Goal: Find specific page/section: Find specific page/section

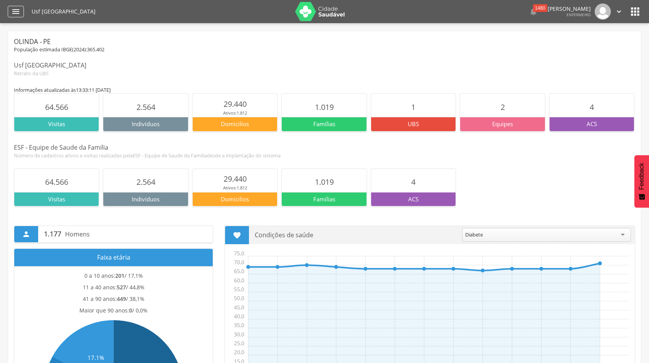
click at [18, 11] on icon "" at bounding box center [15, 11] width 9 height 9
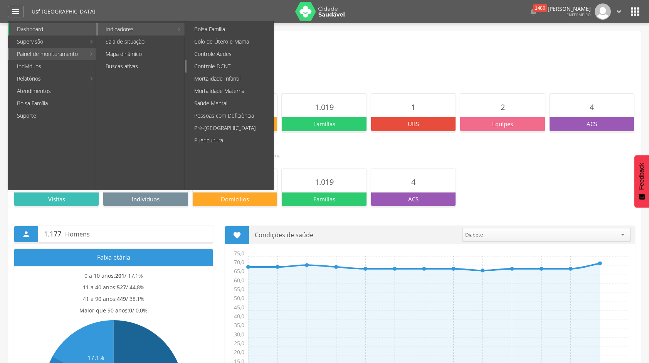
click at [223, 66] on link "Controle DCNT" at bounding box center [230, 66] width 87 height 12
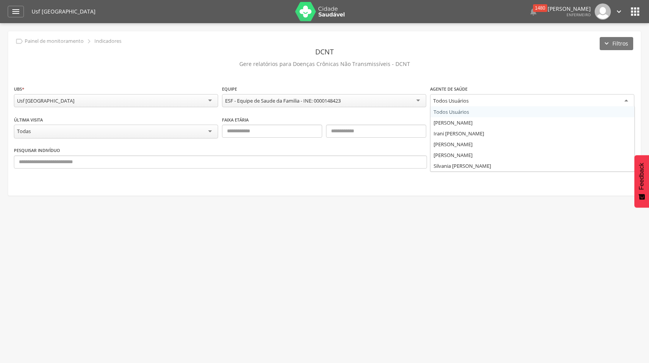
click at [630, 101] on div "Todos Usuários" at bounding box center [532, 101] width 204 height 14
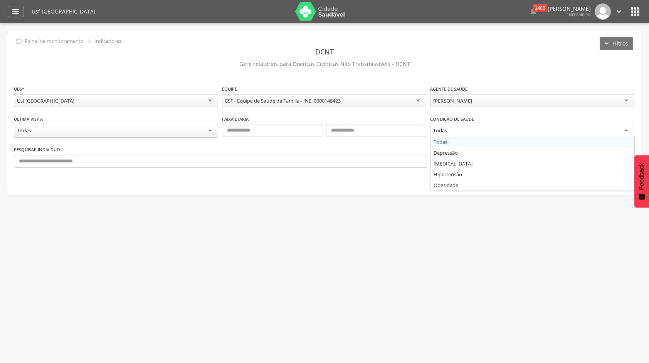
click at [628, 129] on div "Todas" at bounding box center [532, 131] width 204 height 14
click at [447, 158] on button "OK" at bounding box center [452, 160] width 42 height 13
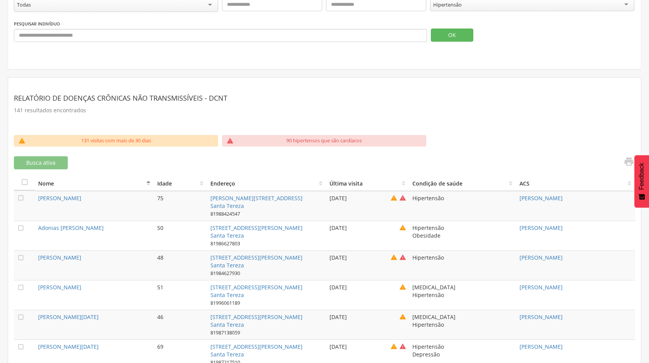
scroll to position [154, 0]
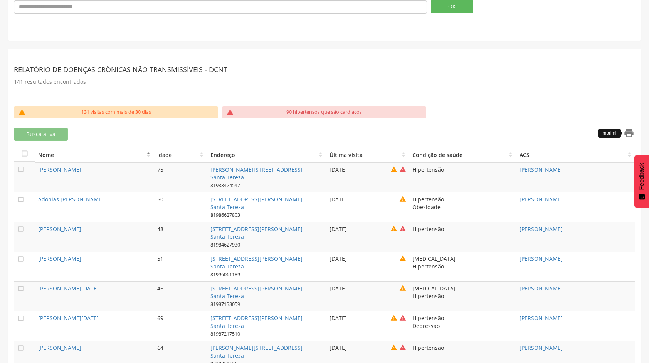
click at [631, 130] on icon "" at bounding box center [629, 133] width 11 height 11
click at [22, 150] on icon "" at bounding box center [25, 154] width 8 height 8
click at [626, 128] on icon "" at bounding box center [629, 133] width 11 height 11
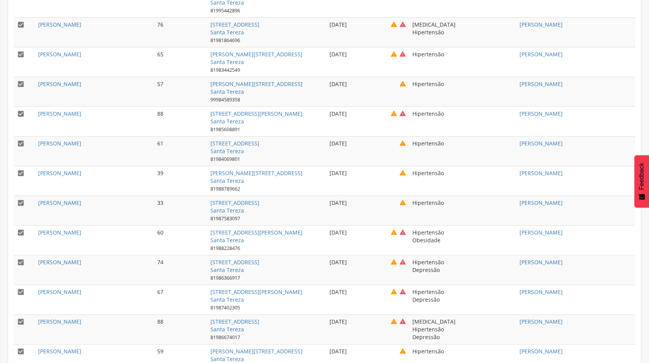
scroll to position [4149, 0]
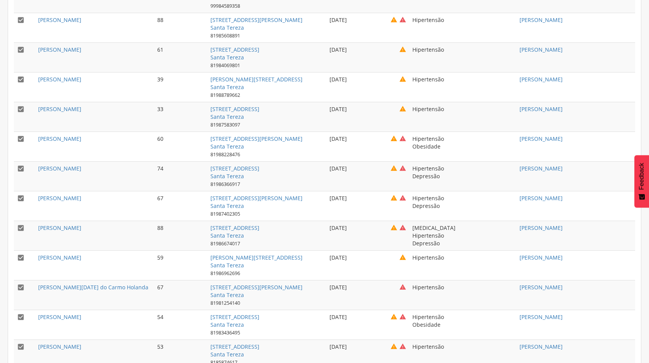
drag, startPoint x: 35, startPoint y: 164, endPoint x: 580, endPoint y: 373, distance: 583.2
copy table " Nome Idade Endereço Última visita Condição de saúde ACS "
click at [501, 47] on td "Hipertensão" at bounding box center [462, 57] width 107 height 30
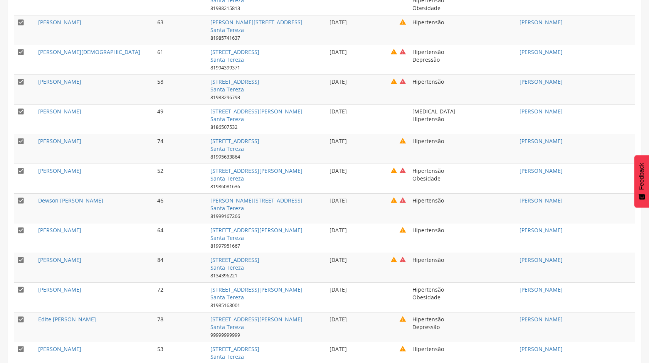
scroll to position [617, 0]
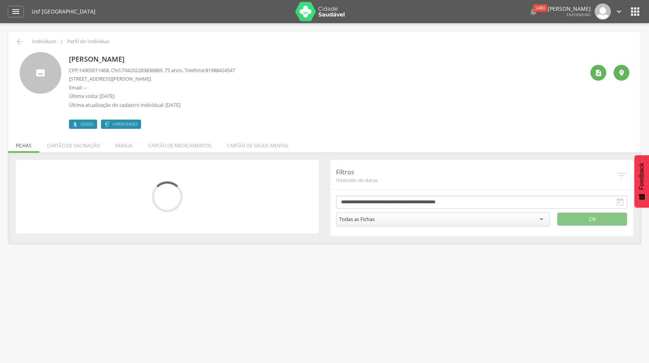
drag, startPoint x: 450, startPoint y: 363, endPoint x: 450, endPoint y: 370, distance: 6.9
click at [450, 362] on html " Dashboard Supervisão Produtividade Mapa da Cidade App desatualizado Última si…" at bounding box center [324, 181] width 649 height 363
